Goal: Task Accomplishment & Management: Manage account settings

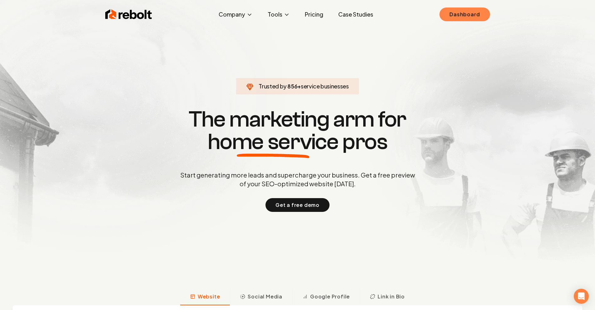
click at [472, 16] on link "Dashboard" at bounding box center [465, 14] width 50 height 14
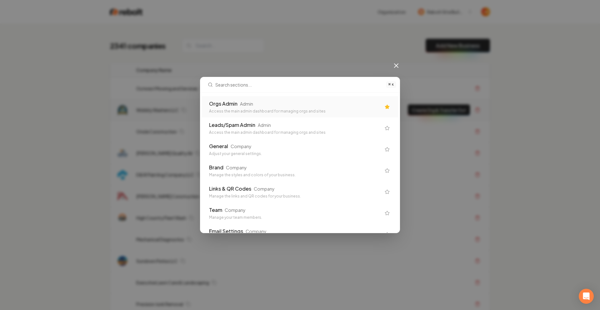
click at [274, 101] on div "Orgs Admin Admin" at bounding box center [295, 103] width 172 height 7
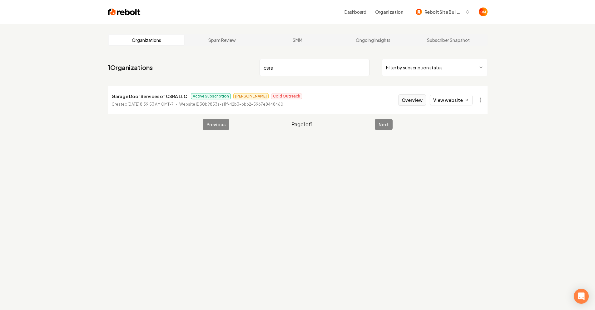
type input "csra"
click at [421, 101] on button "Overview" at bounding box center [412, 99] width 28 height 11
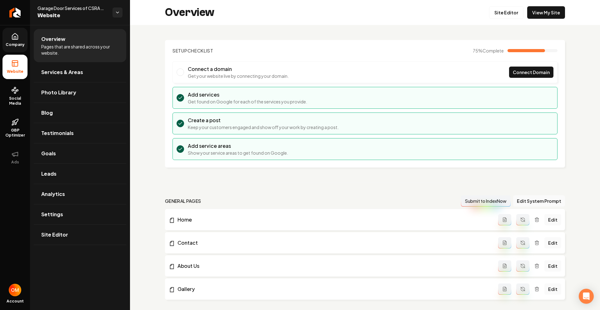
click at [12, 43] on span "Company" at bounding box center [15, 44] width 24 height 5
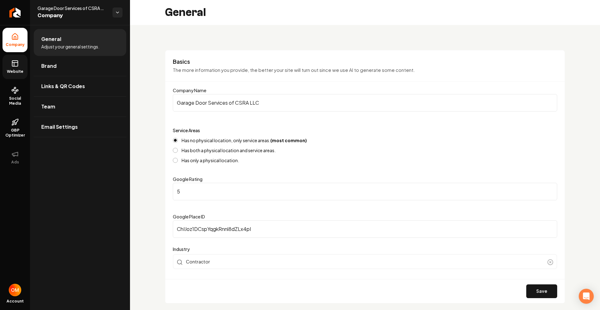
click at [16, 62] on icon at bounding box center [14, 63] width 7 height 7
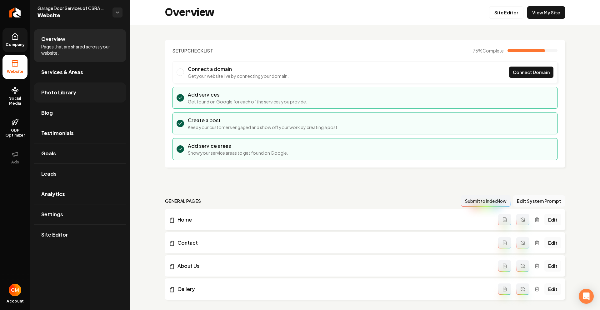
click at [68, 98] on link "Photo Library" at bounding box center [80, 92] width 92 height 20
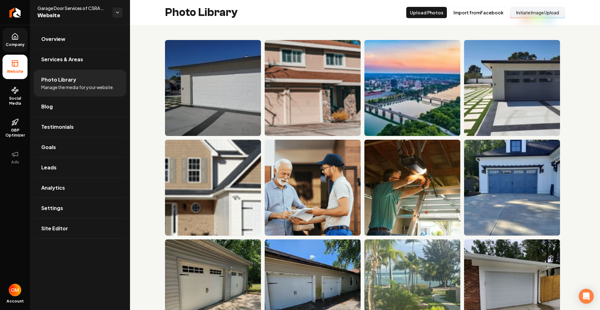
click at [526, 14] on button "Initiate Image Upload" at bounding box center [537, 12] width 55 height 11
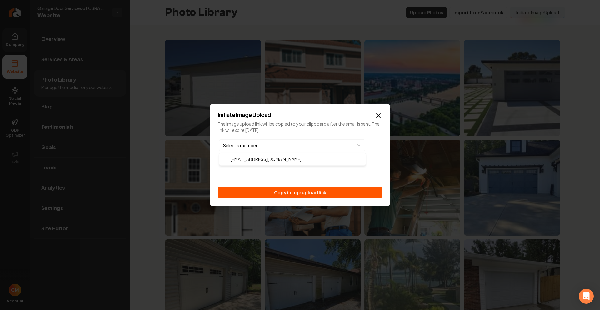
click at [309, 142] on body "Company Website Social Media GBP Optimizer Ads Account Garage Door Services of …" at bounding box center [300, 155] width 600 height 310
click at [379, 114] on icon "button" at bounding box center [378, 115] width 7 height 7
